Goal: Task Accomplishment & Management: Manage account settings

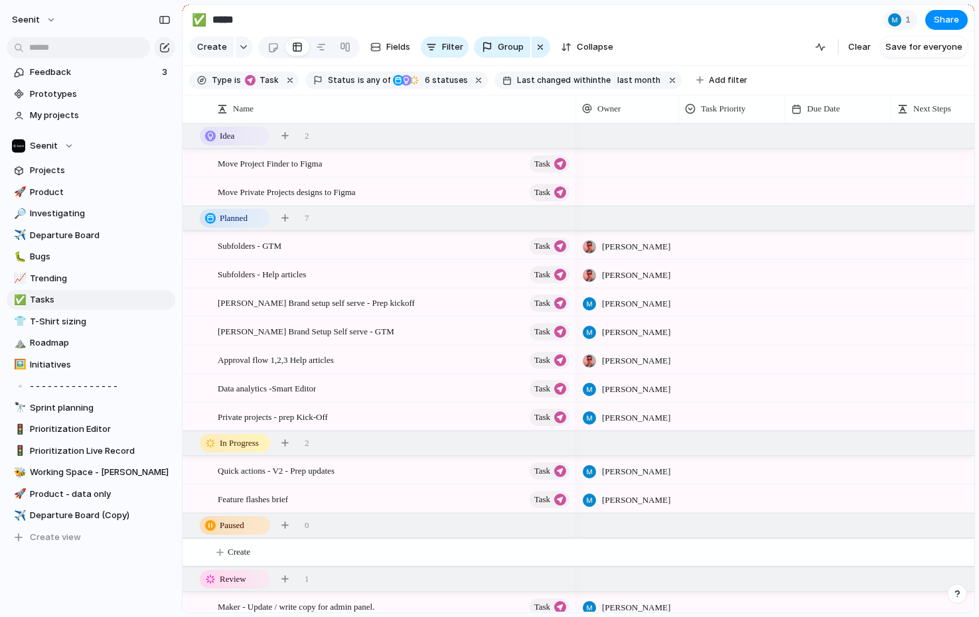
click at [963, 594] on button "button" at bounding box center [957, 594] width 20 height 20
click at [888, 501] on button "Live chat 10 hrs" at bounding box center [897, 499] width 133 height 21
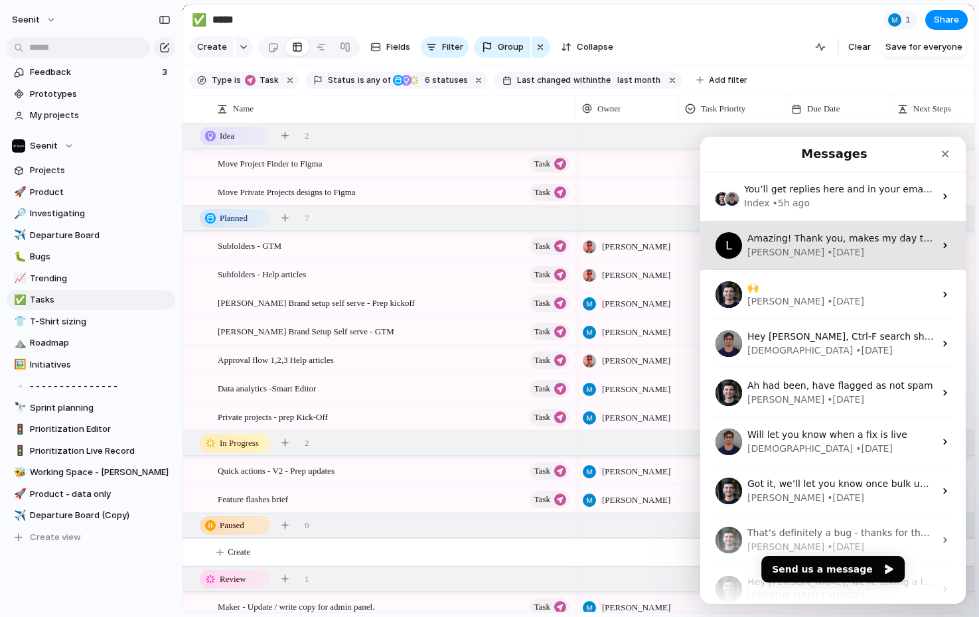
click at [824, 252] on div "Leo • 11w ago" at bounding box center [841, 253] width 187 height 14
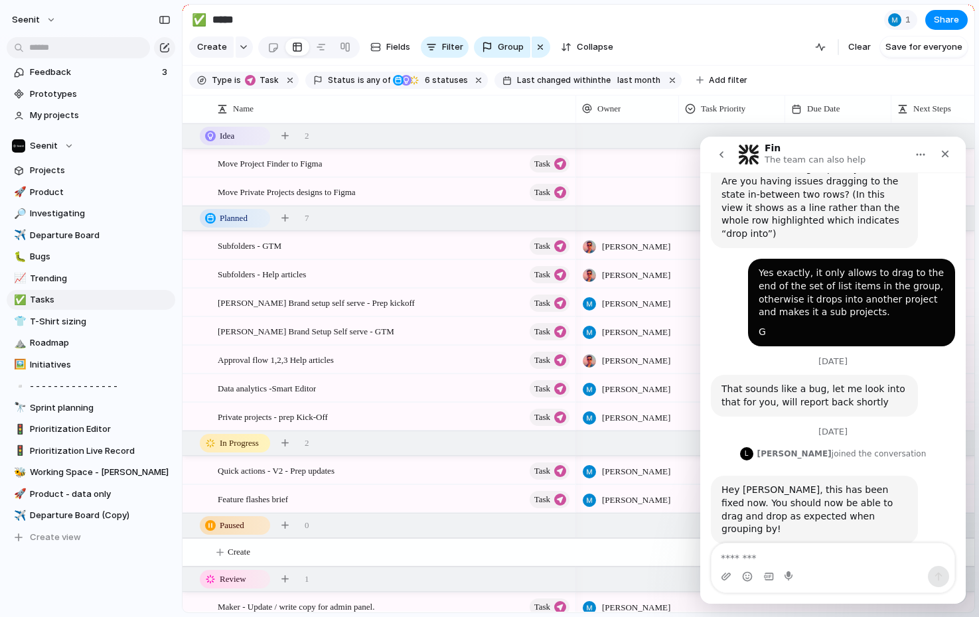
scroll to position [854, 0]
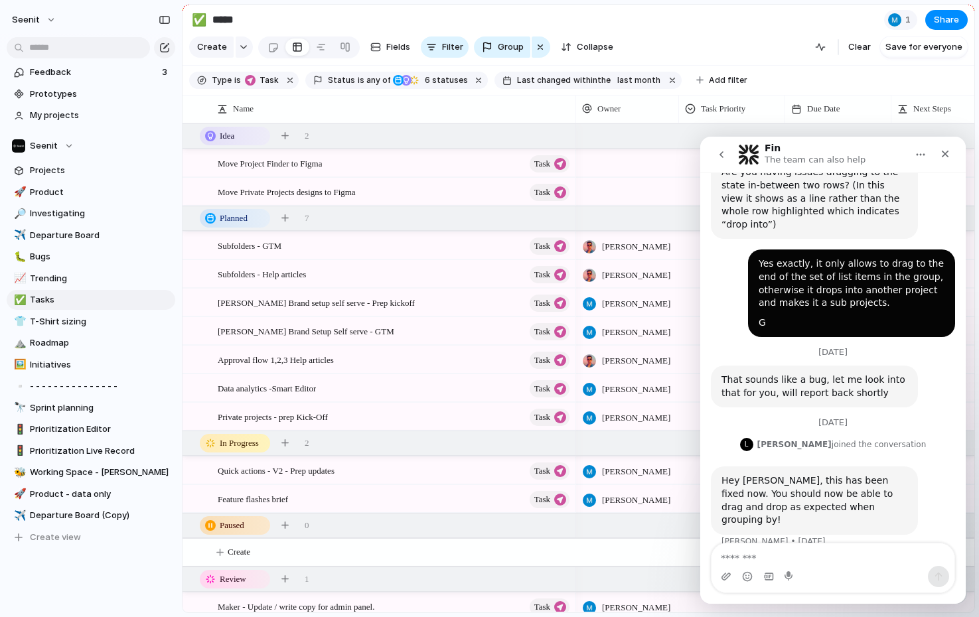
click at [726, 161] on button "go back" at bounding box center [721, 154] width 25 height 25
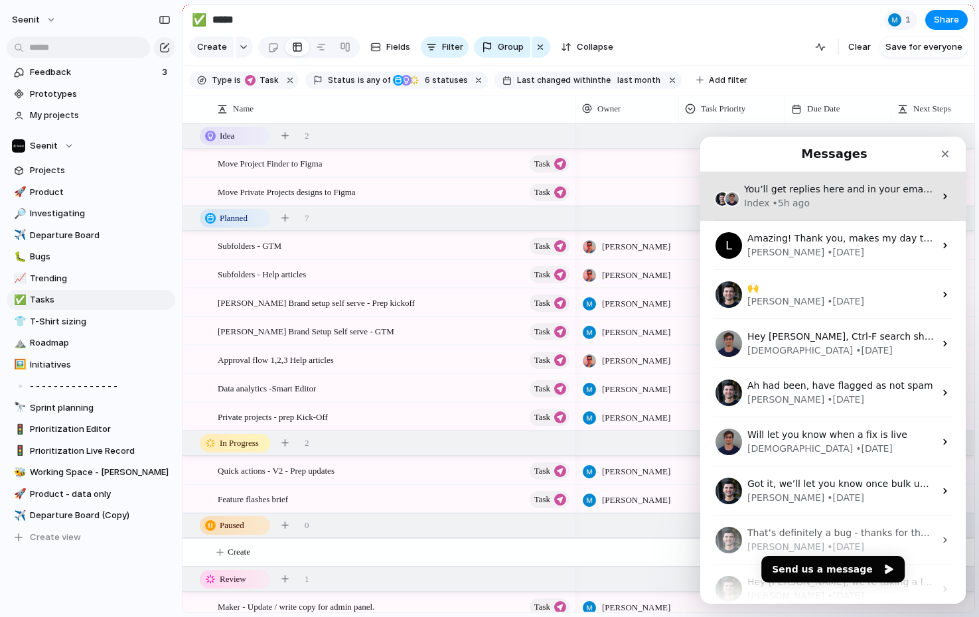
click at [841, 198] on div "Index • 5h ago" at bounding box center [839, 204] width 191 height 14
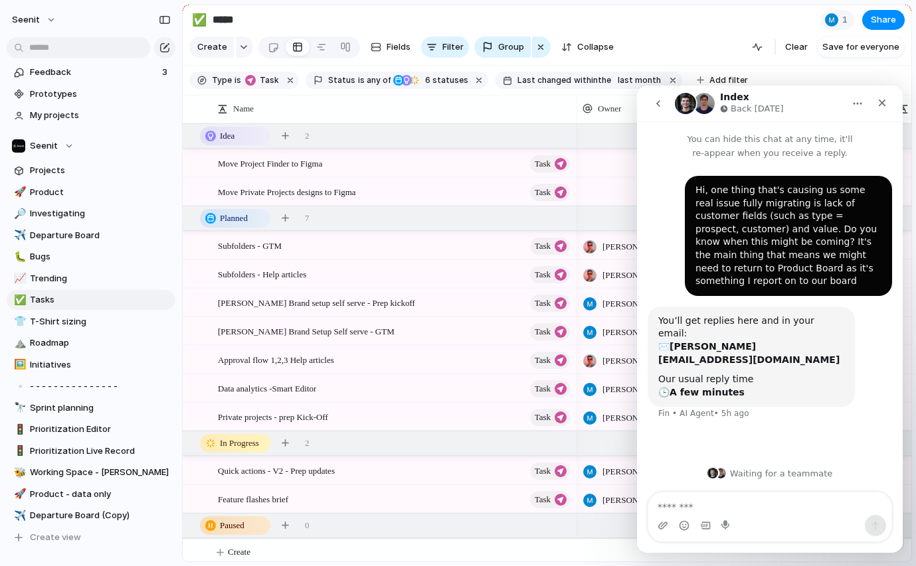
click at [706, 315] on div "You’ll get replies here and in your email: ✉️ george@seenit.io" at bounding box center [751, 341] width 186 height 52
click at [882, 104] on icon "Close" at bounding box center [881, 103] width 7 height 7
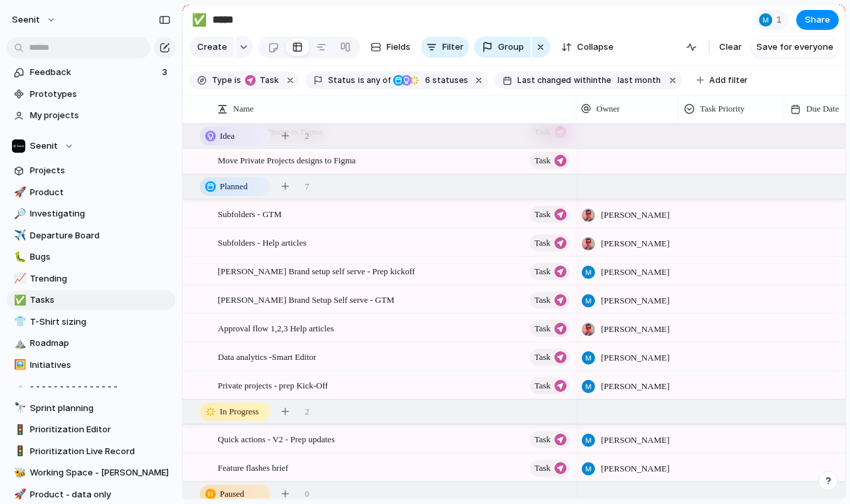
scroll to position [33, 0]
click at [319, 329] on span "Approval flow 1,2,3 Help articles" at bounding box center [276, 326] width 116 height 15
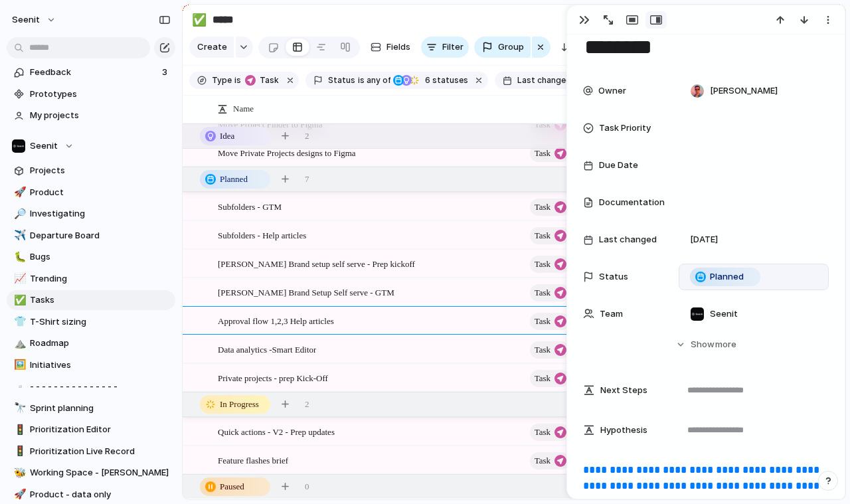
scroll to position [63, 0]
click at [726, 277] on span "Planned" at bounding box center [727, 276] width 34 height 13
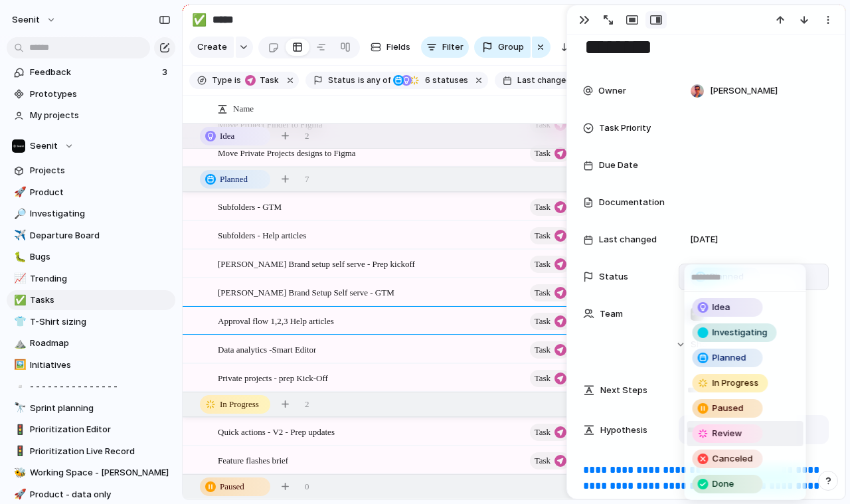
click at [726, 431] on span "Review" at bounding box center [727, 433] width 30 height 13
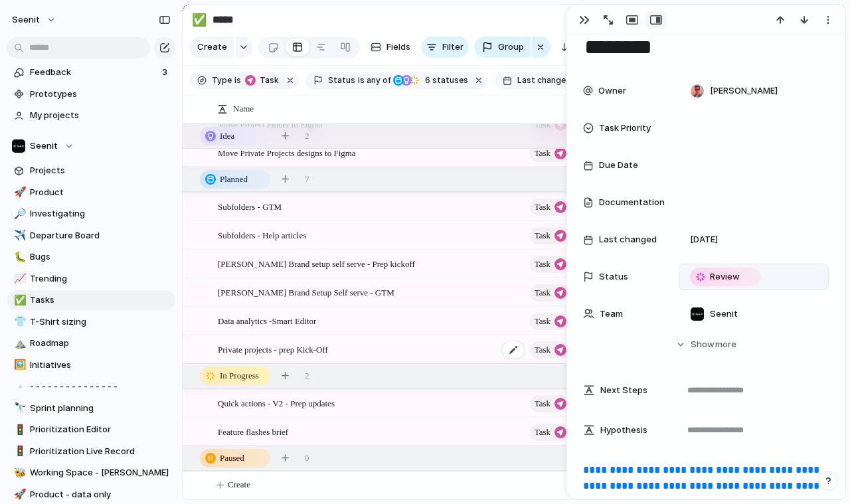
scroll to position [147, 0]
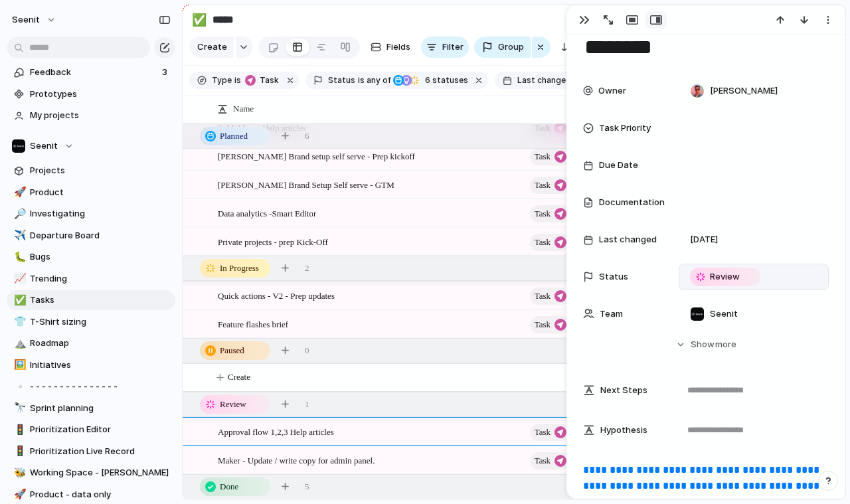
click at [579, 14] on button "button" at bounding box center [584, 19] width 21 height 17
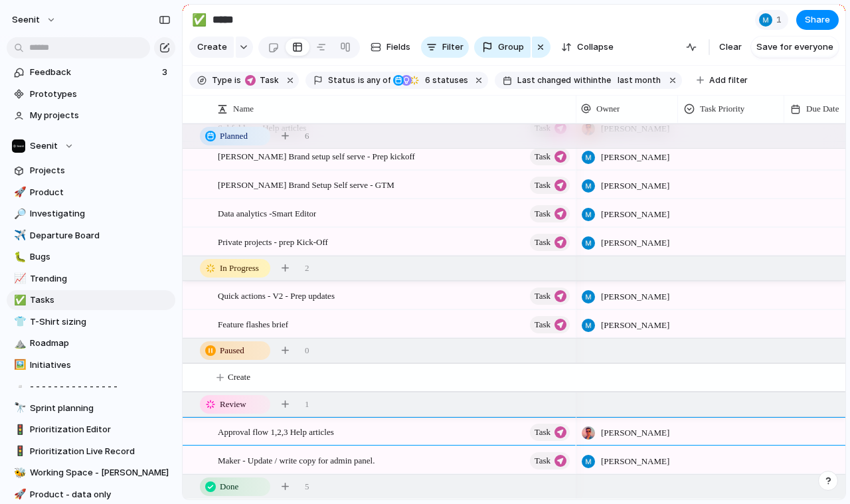
click at [627, 430] on span "[PERSON_NAME]" at bounding box center [635, 432] width 68 height 13
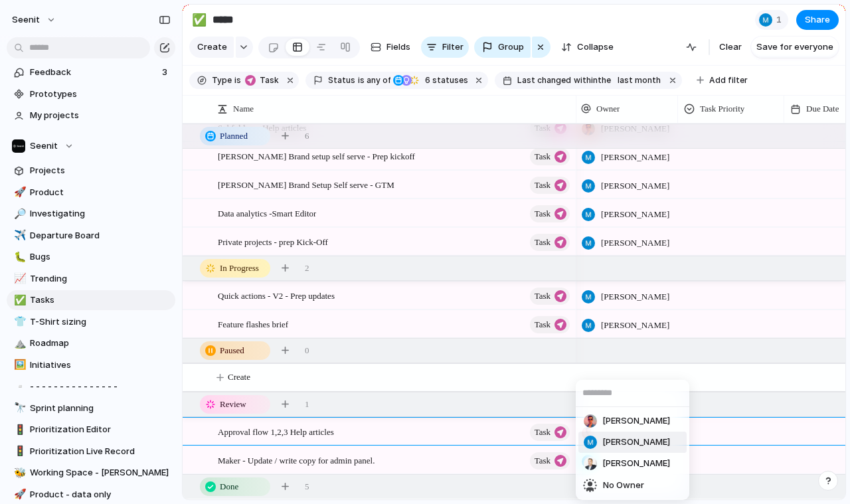
click at [626, 437] on span "[PERSON_NAME]" at bounding box center [636, 442] width 68 height 13
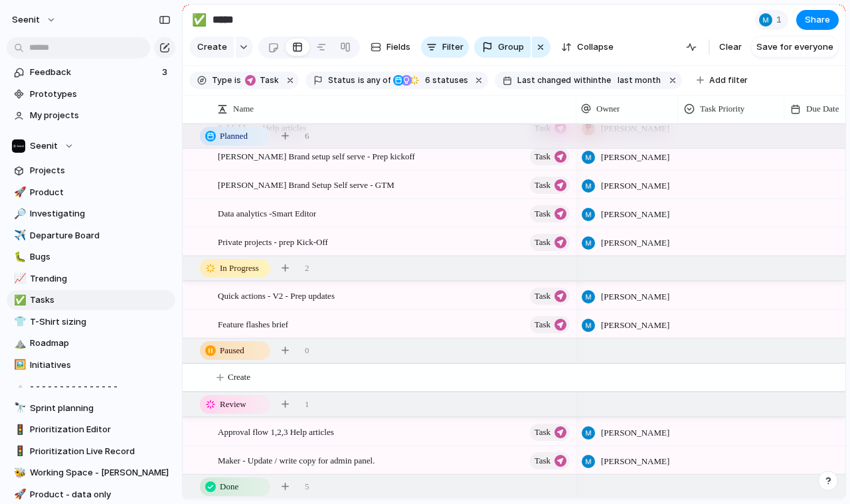
click at [619, 459] on span "[PERSON_NAME]" at bounding box center [635, 461] width 68 height 13
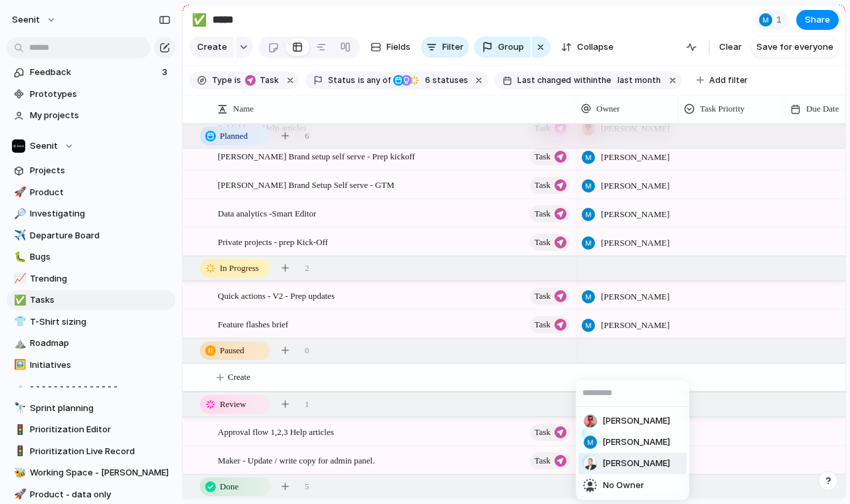
drag, startPoint x: 456, startPoint y: 456, endPoint x: 346, endPoint y: 457, distance: 110.2
click at [441, 457] on div "George Barlow Mike Harris David Thompson No Owner" at bounding box center [425, 252] width 850 height 504
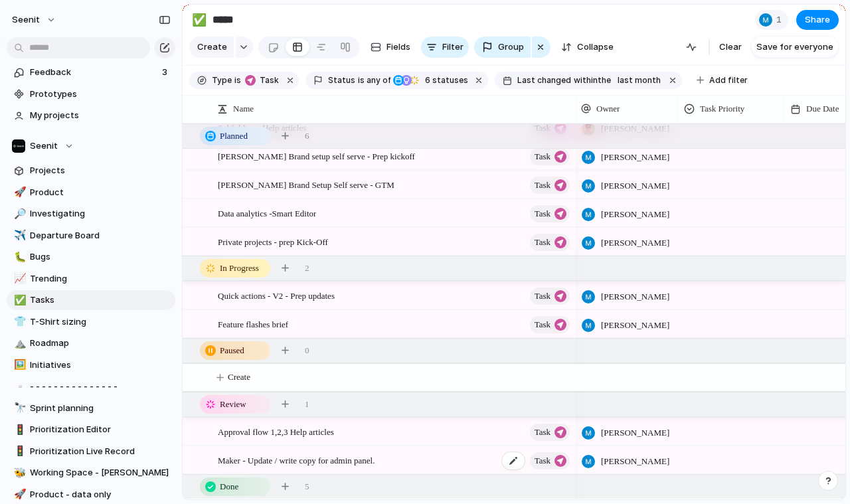
click at [331, 457] on span "Maker - Update / write copy for admin panel." at bounding box center [296, 459] width 157 height 15
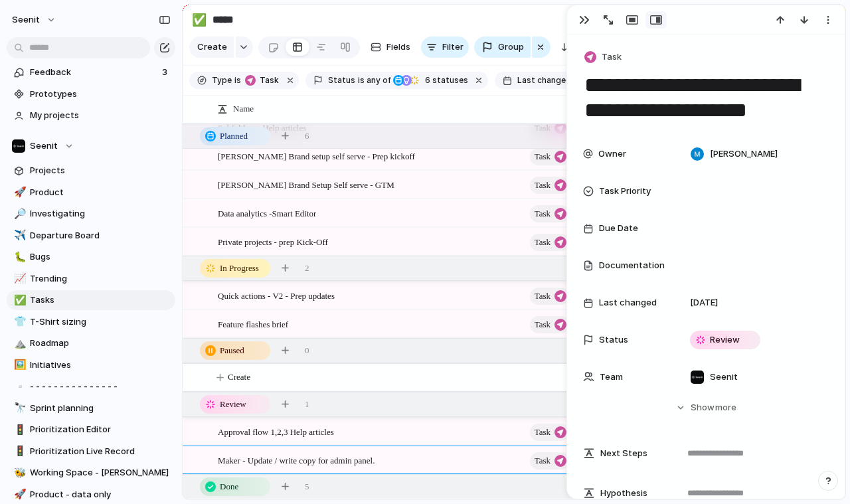
click at [585, 20] on div "button" at bounding box center [584, 20] width 11 height 11
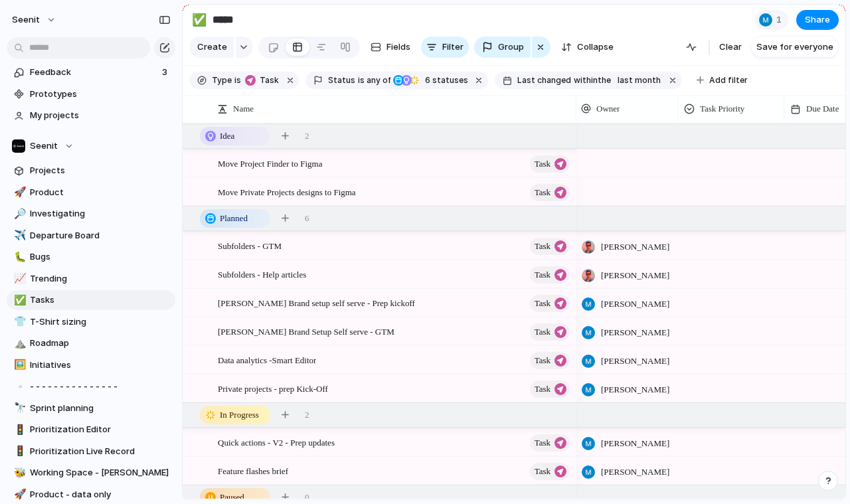
click at [606, 161] on div at bounding box center [626, 162] width 103 height 27
click at [606, 161] on div "George Barlow Mike Harris David Thompson" at bounding box center [425, 252] width 850 height 504
click at [787, 47] on span "Save for everyone" at bounding box center [794, 47] width 77 height 13
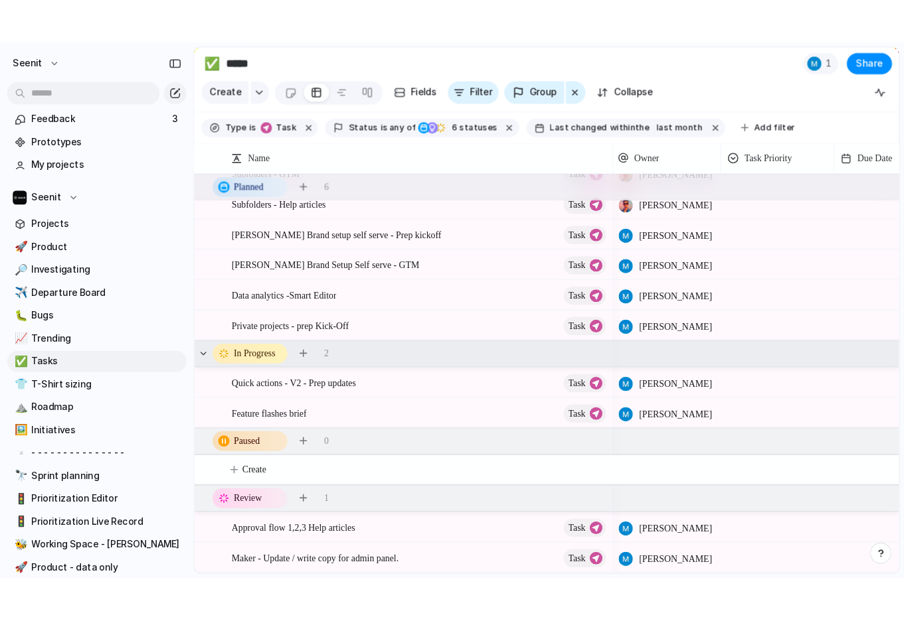
scroll to position [147, 0]
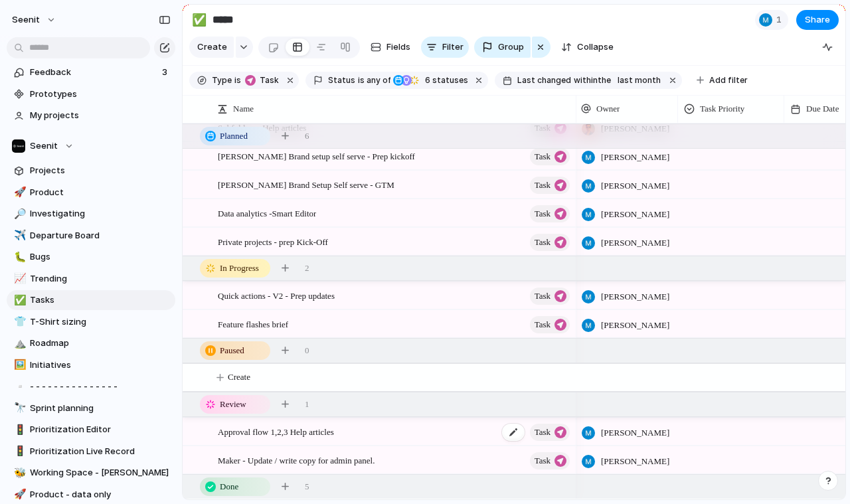
click at [375, 438] on div "Approval flow 1,2,3 Help articles Task" at bounding box center [395, 431] width 354 height 27
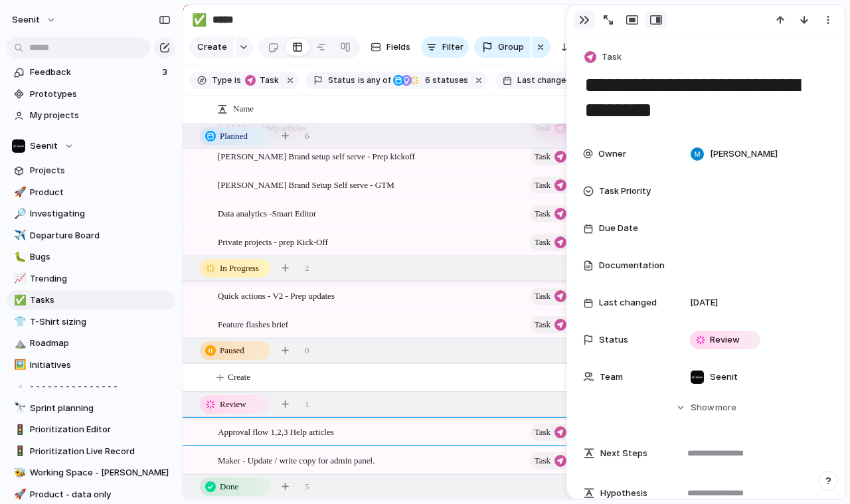
click at [584, 25] on button "button" at bounding box center [584, 19] width 21 height 17
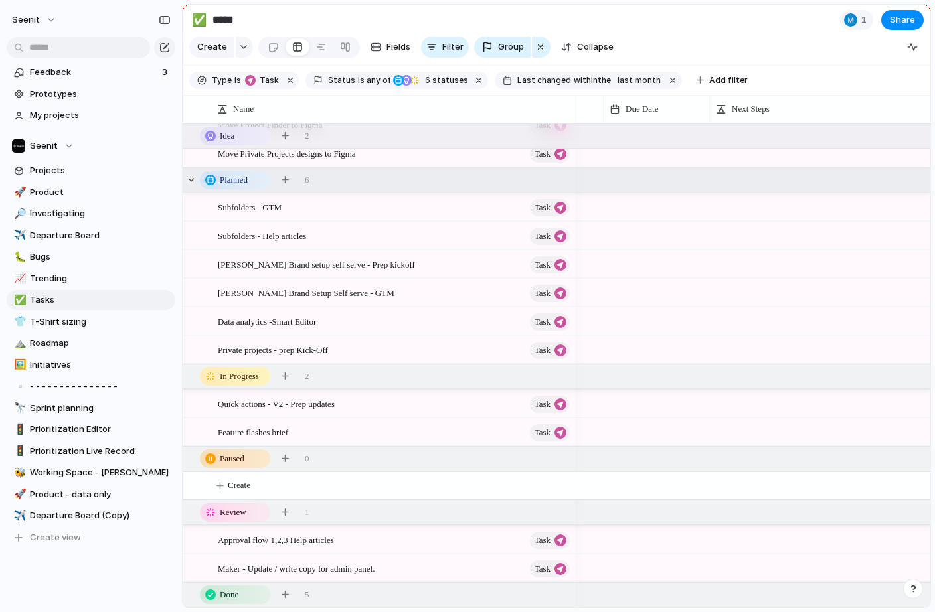
scroll to position [0, 228]
drag, startPoint x: 759, startPoint y: 112, endPoint x: 603, endPoint y: 107, distance: 156.1
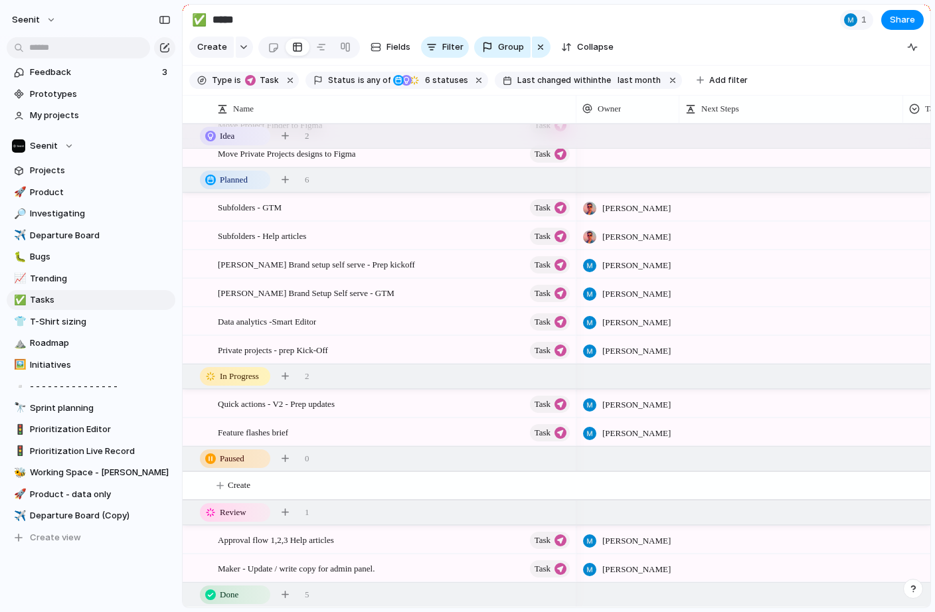
click at [732, 503] on div at bounding box center [791, 539] width 224 height 27
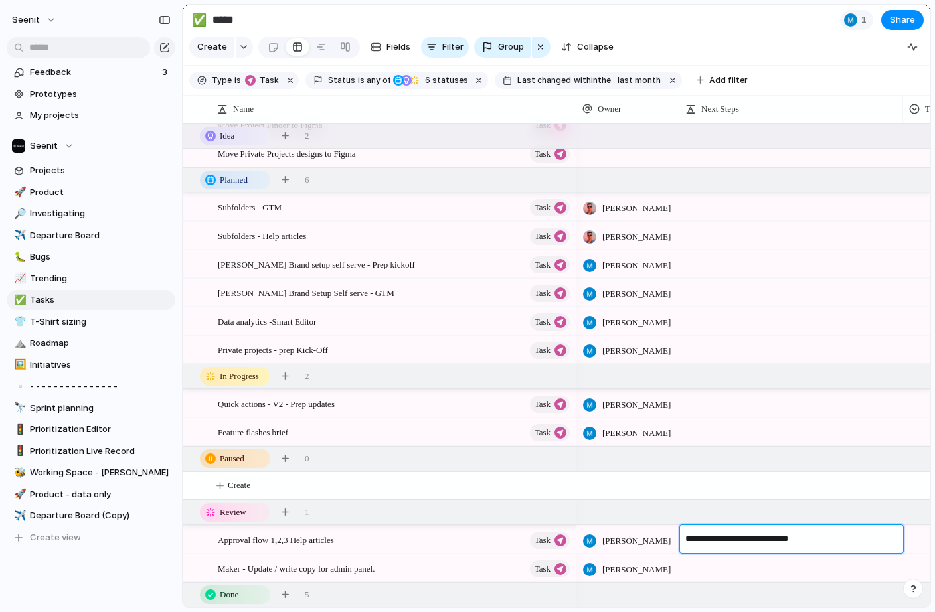
type textarea "**********"
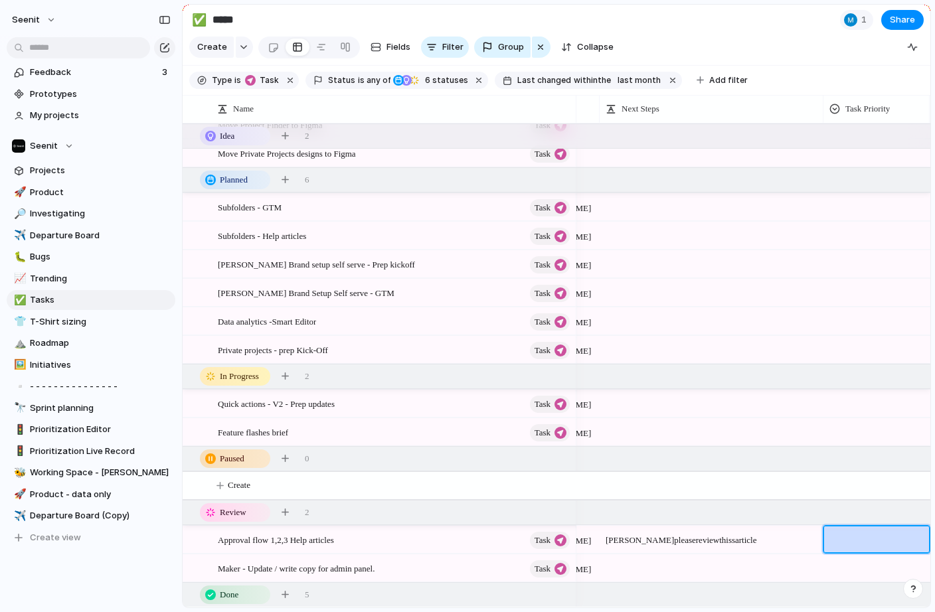
click at [721, 503] on span "Mike please review this sarticle" at bounding box center [711, 537] width 222 height 21
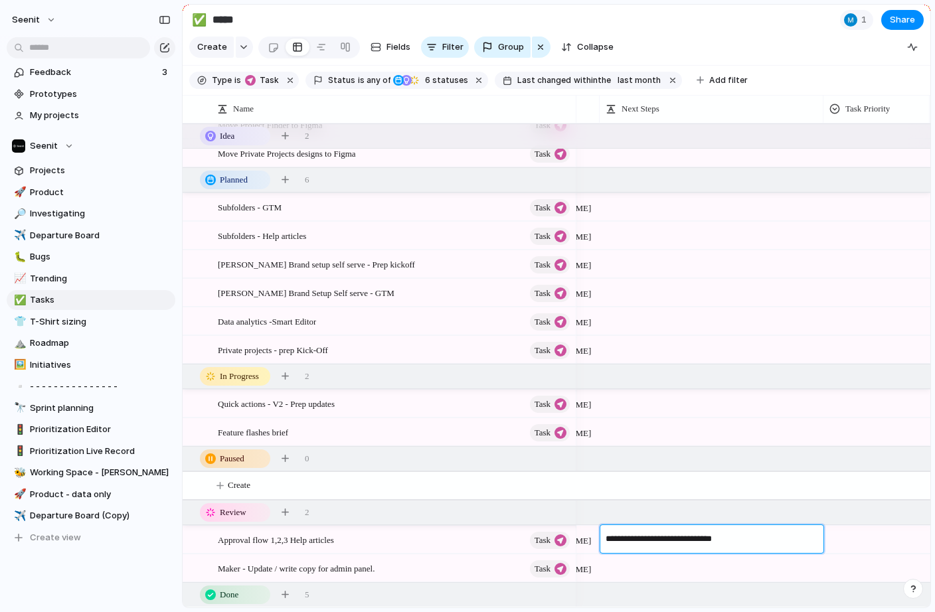
type textarea "**********"
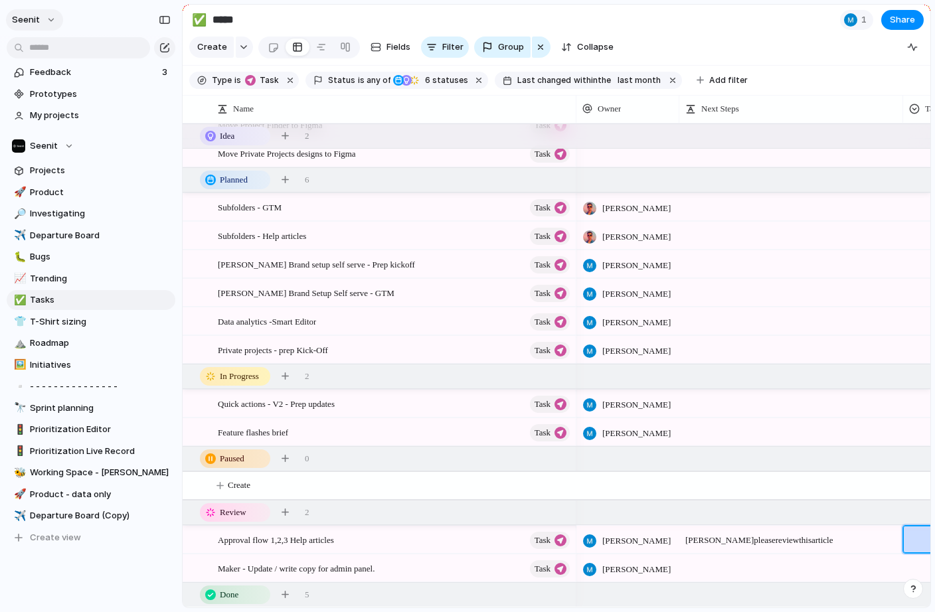
click at [38, 15] on button "Seenit" at bounding box center [34, 19] width 57 height 21
click at [51, 56] on li "Settings" at bounding box center [64, 49] width 110 height 21
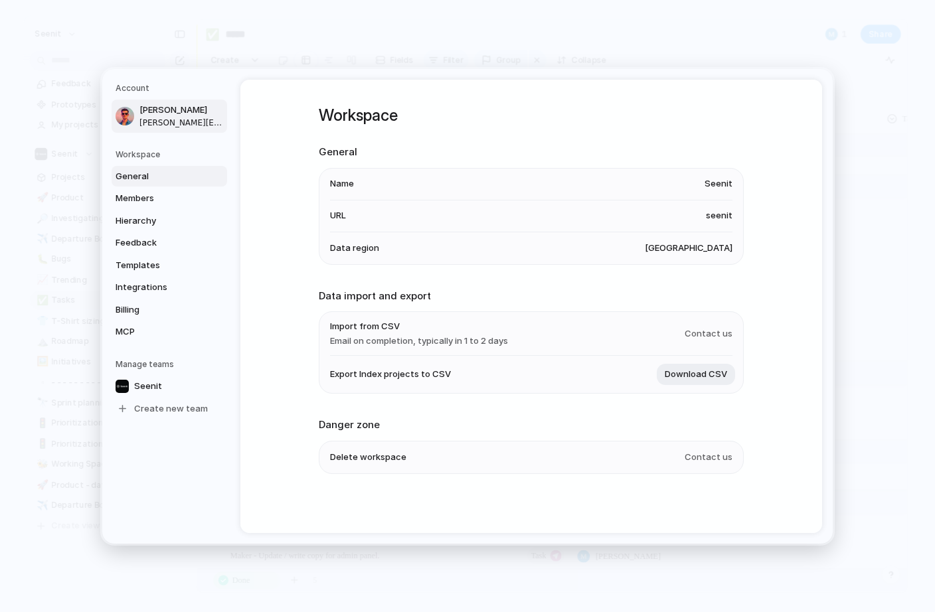
click at [133, 120] on div at bounding box center [125, 115] width 19 height 19
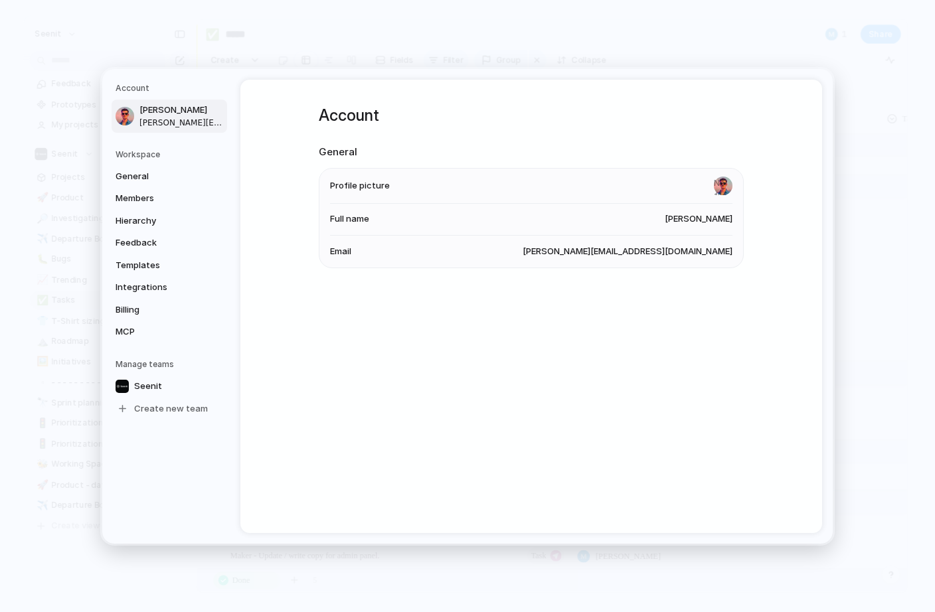
click at [712, 183] on li "Profile picture" at bounding box center [531, 185] width 402 height 35
click at [724, 185] on input "file" at bounding box center [723, 185] width 19 height 19
type input "**********"
